Goal: Information Seeking & Learning: Learn about a topic

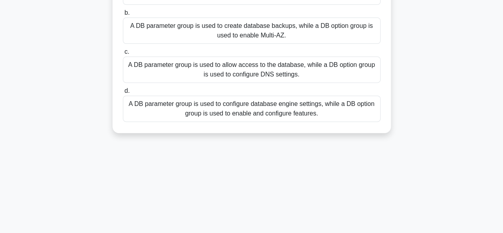
scroll to position [38, 0]
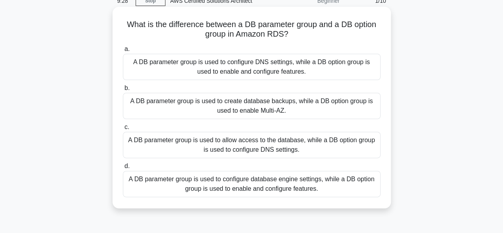
click at [169, 64] on div "A DB parameter group is used to configure DNS settings, while a DB option group…" at bounding box center [252, 67] width 258 height 26
click at [123, 52] on input "a. A DB parameter group is used to configure DNS settings, while a DB option gr…" at bounding box center [123, 49] width 0 height 5
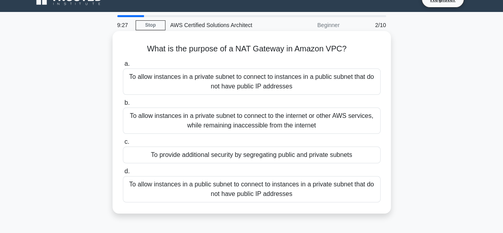
scroll to position [0, 0]
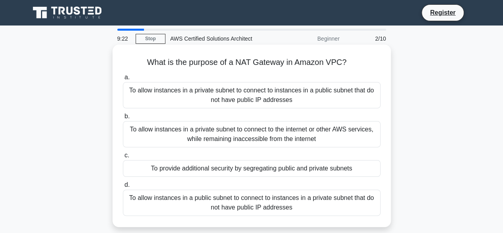
click at [169, 93] on div "To allow instances in a private subnet to connect to instances in a public subn…" at bounding box center [252, 95] width 258 height 26
click at [123, 80] on input "a. To allow instances in a private subnet to connect to instances in a public s…" at bounding box center [123, 77] width 0 height 5
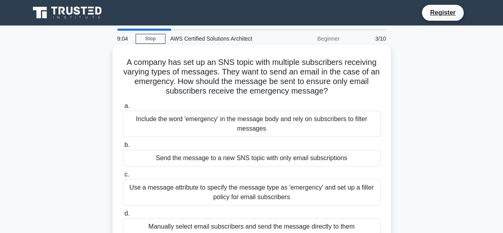
scroll to position [40, 0]
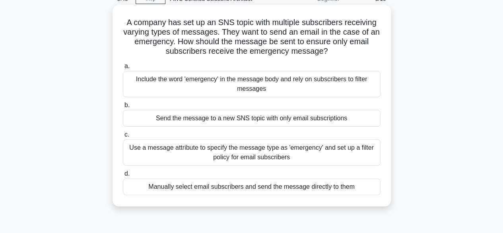
click at [226, 117] on div "Send the message to a new SNS topic with only email subscriptions" at bounding box center [252, 118] width 258 height 17
click at [123, 108] on input "b. Send the message to a new SNS topic with only email subscriptions" at bounding box center [123, 105] width 0 height 5
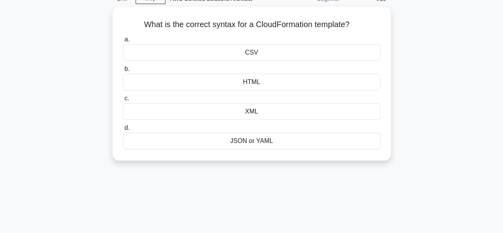
scroll to position [0, 0]
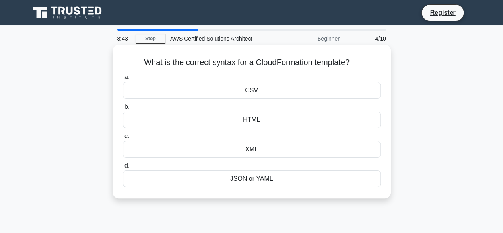
click at [258, 178] on div "JSON or YAML" at bounding box center [252, 178] width 258 height 17
click at [123, 168] on input "d. JSON or YAML" at bounding box center [123, 165] width 0 height 5
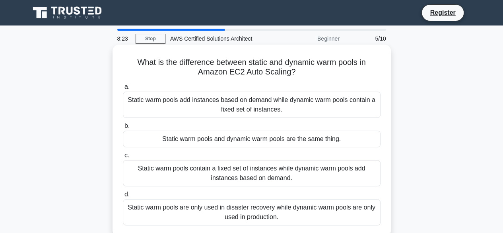
click at [288, 171] on div "Static warm pools contain a fixed set of instances while dynamic warm pools add…" at bounding box center [252, 173] width 258 height 26
click at [123, 158] on input "c. Static warm pools contain a fixed set of instances while dynamic warm pools …" at bounding box center [123, 155] width 0 height 5
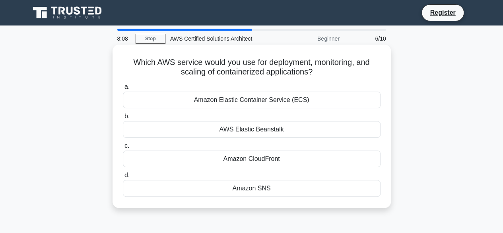
click at [257, 100] on div "Amazon Elastic Container Service (ECS)" at bounding box center [252, 99] width 258 height 17
click at [123, 89] on input "a. Amazon Elastic Container Service (ECS)" at bounding box center [123, 86] width 0 height 5
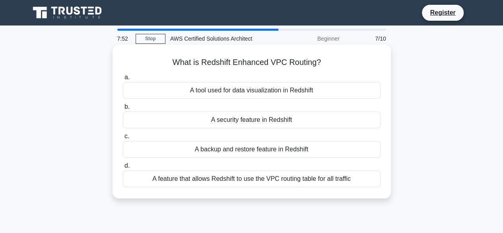
click at [270, 179] on div "A feature that allows Redshift to use the VPC routing table for all traffic" at bounding box center [252, 178] width 258 height 17
click at [123, 168] on input "d. A feature that allows Redshift to use the VPC routing table for all traffic" at bounding box center [123, 165] width 0 height 5
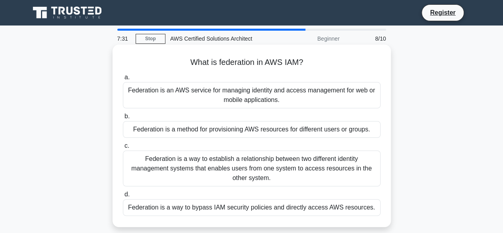
click at [267, 168] on div "Federation is a way to establish a relationship between two different identity …" at bounding box center [252, 168] width 258 height 36
click at [123, 148] on input "c. Federation is a way to establish a relationship between two different identi…" at bounding box center [123, 145] width 0 height 5
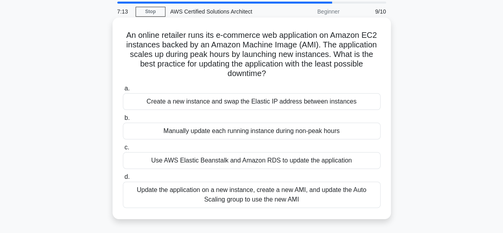
scroll to position [40, 0]
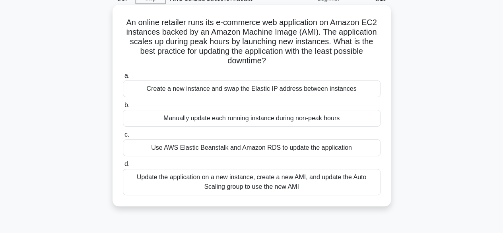
click at [261, 185] on div "Update the application on a new instance, create a new AMI, and update the Auto…" at bounding box center [252, 182] width 258 height 26
click at [123, 167] on input "d. Update the application on a new instance, create a new AMI, and update the A…" at bounding box center [123, 163] width 0 height 5
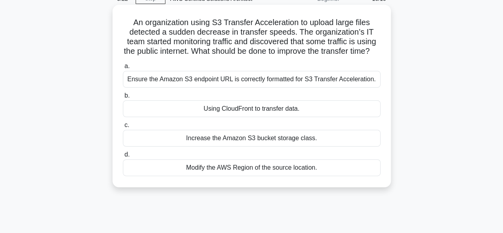
click at [241, 117] on div "Using CloudFront to transfer data." at bounding box center [252, 108] width 258 height 17
click at [123, 98] on input "b. Using CloudFront to transfer data." at bounding box center [123, 95] width 0 height 5
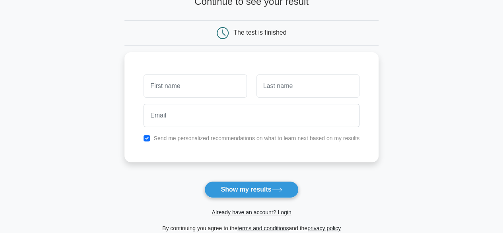
scroll to position [126, 0]
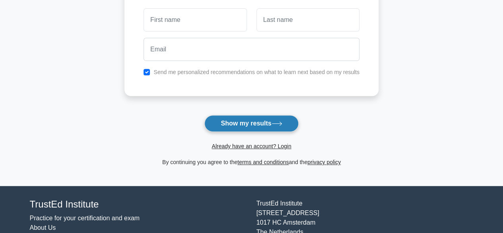
click at [229, 124] on button "Show my results" at bounding box center [251, 123] width 94 height 17
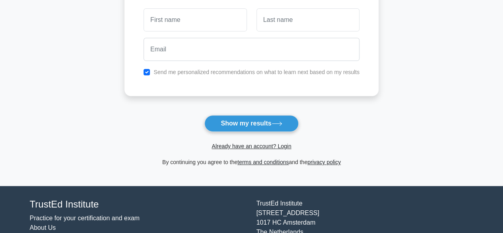
click at [157, 109] on form "Wait, there is more! Continue to see your result The test is finished and the" at bounding box center [251, 42] width 254 height 248
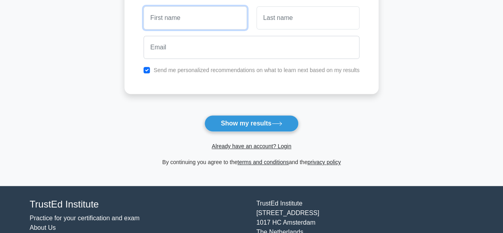
click at [157, 16] on input "text" at bounding box center [195, 17] width 103 height 23
type input "test"
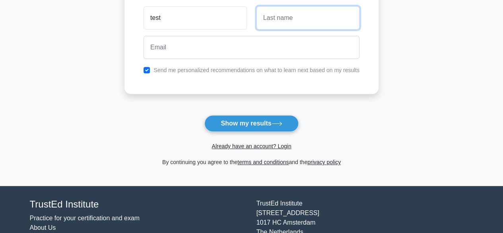
type input "e"
type input "test"
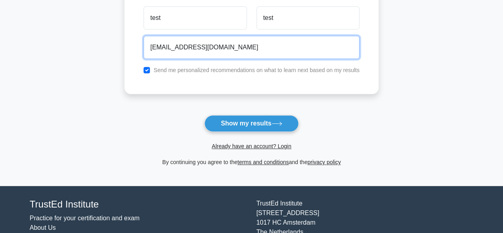
type input "test12@test.com"
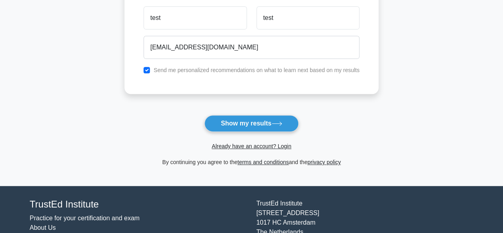
click at [165, 68] on label "Send me personalized recommendations on what to learn next based on my results" at bounding box center [256, 70] width 206 height 6
click at [144, 67] on div "Send me personalized recommendations on what to learn next based on my results" at bounding box center [251, 70] width 225 height 10
click at [147, 70] on input "checkbox" at bounding box center [147, 70] width 6 height 6
checkbox input "false"
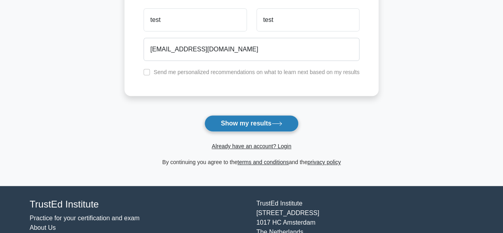
click at [271, 121] on button "Show my results" at bounding box center [251, 123] width 94 height 17
